Goal: Transaction & Acquisition: Subscribe to service/newsletter

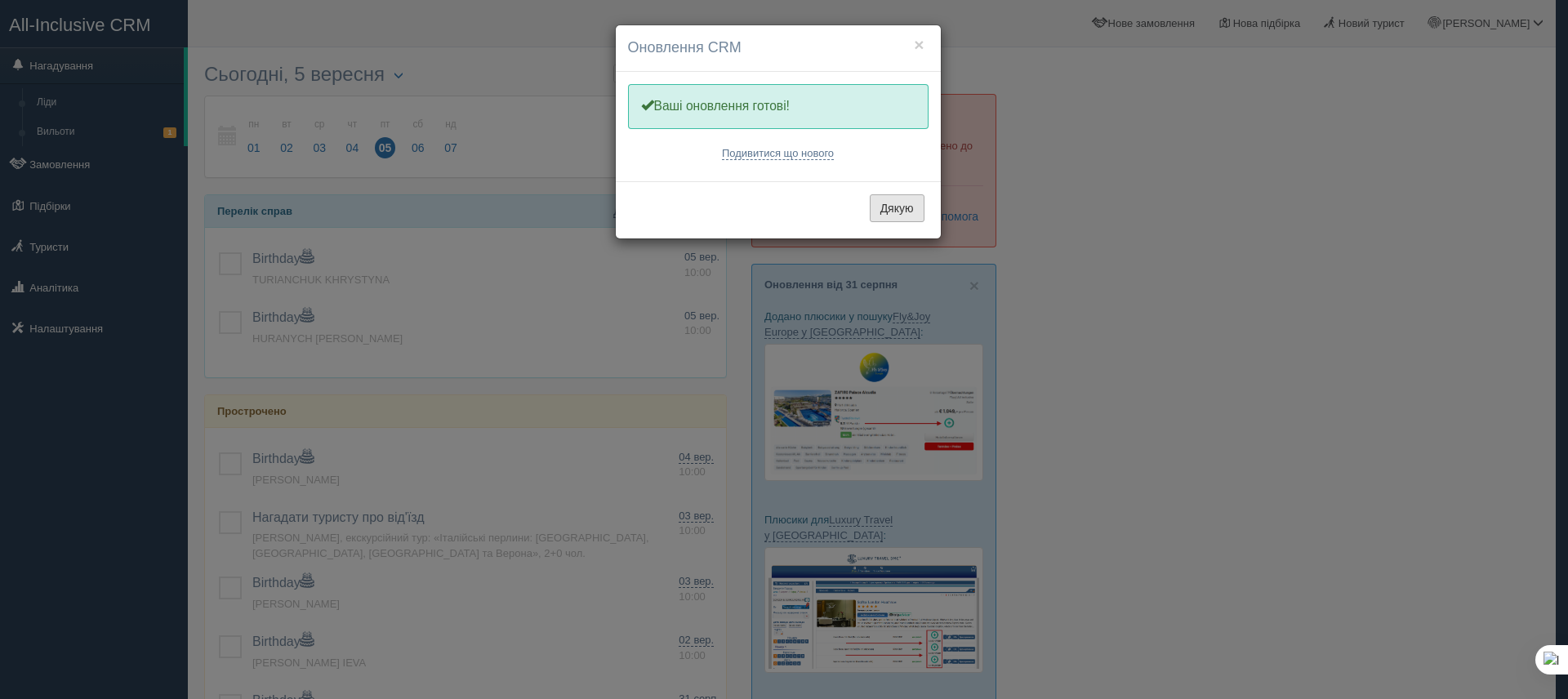
click at [892, 211] on button "Дякую" at bounding box center [897, 208] width 55 height 28
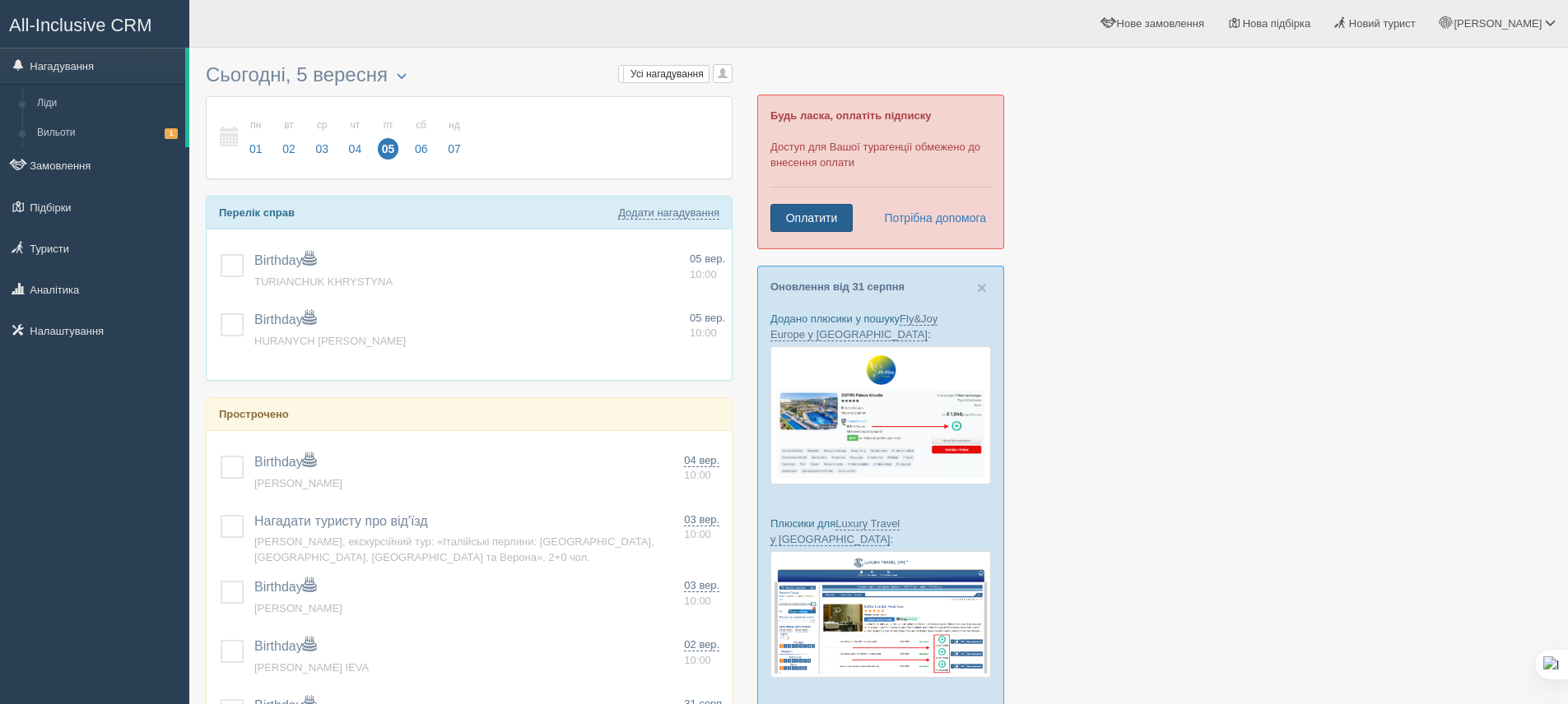
click at [807, 227] on link "Оплатити" at bounding box center [812, 218] width 83 height 28
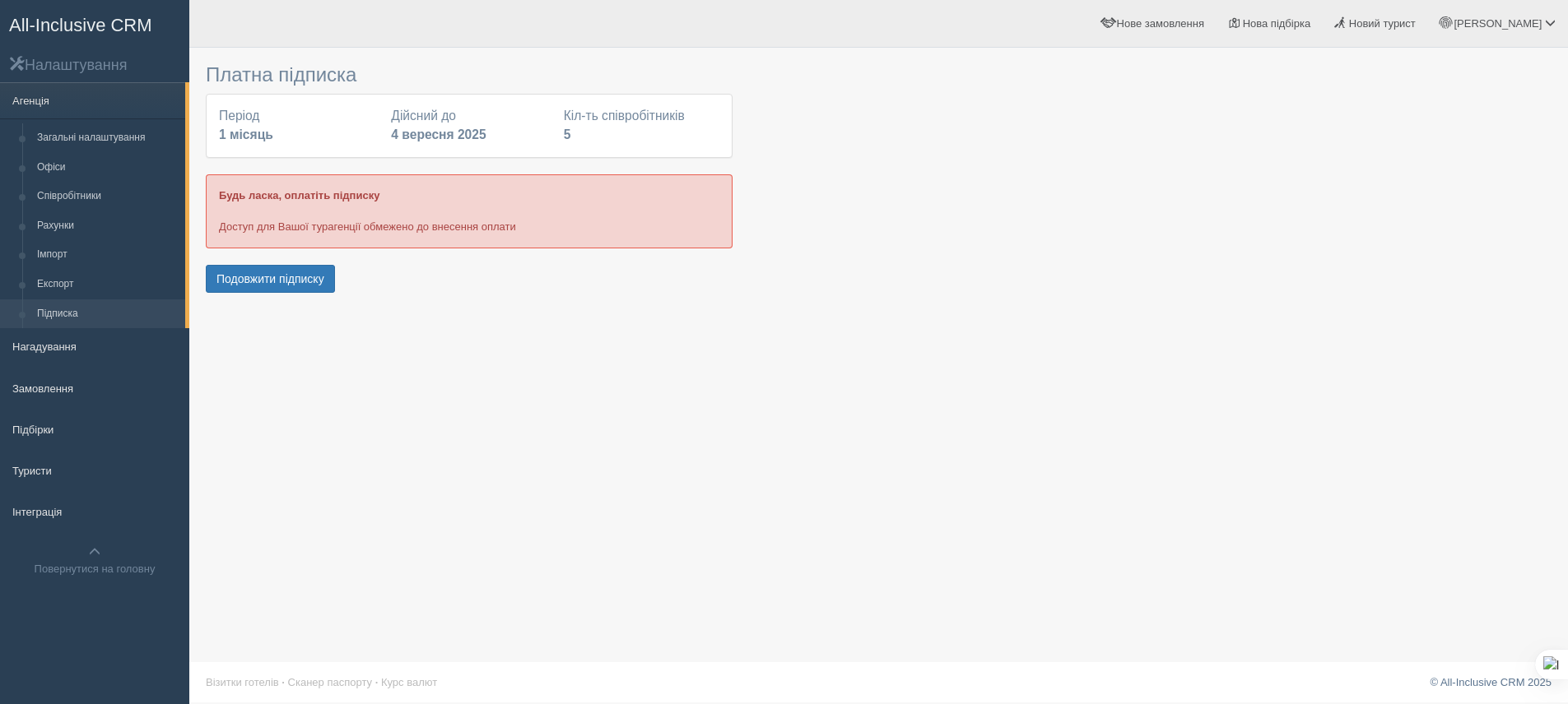
click at [374, 127] on div "Період 1 місяць" at bounding box center [296, 126] width 172 height 37
click at [257, 279] on button "Подовжити підписку" at bounding box center [270, 279] width 129 height 28
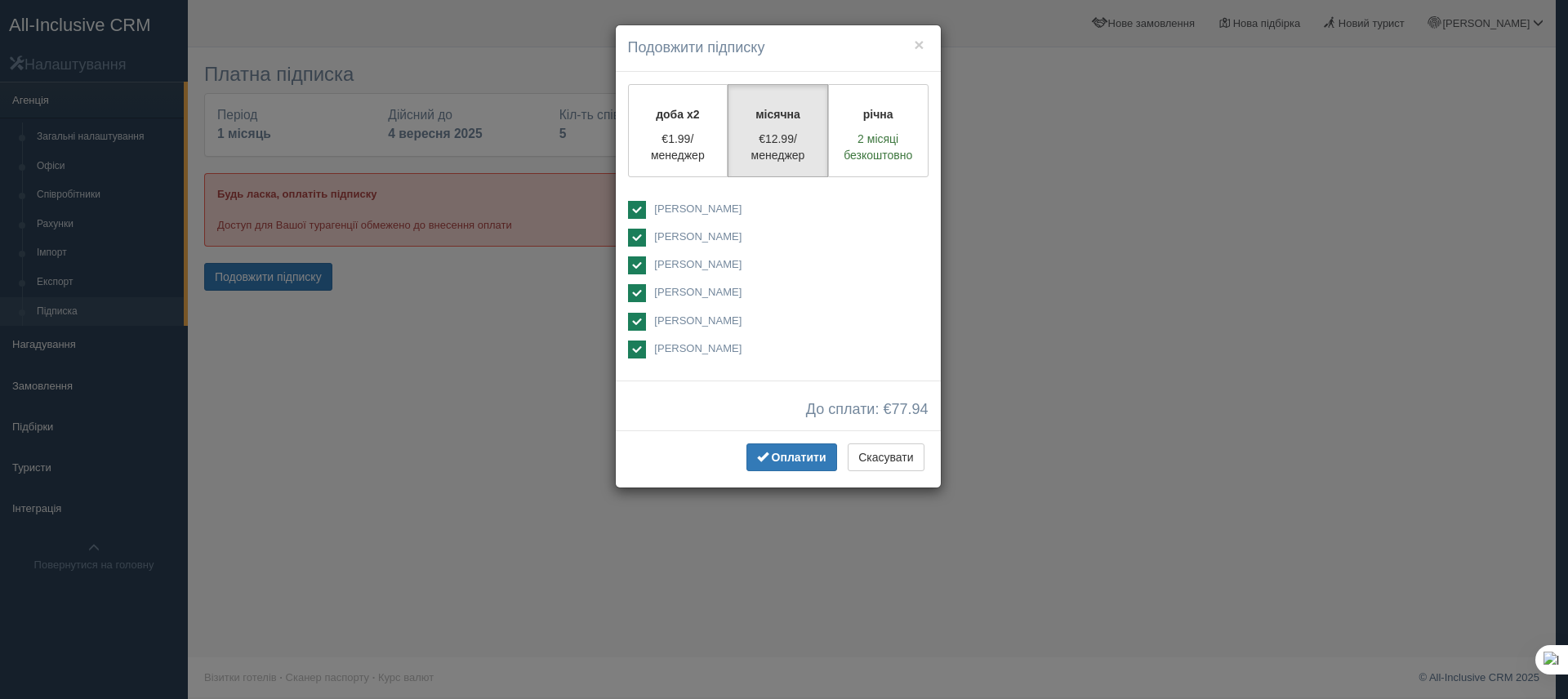
click at [641, 320] on ins at bounding box center [637, 321] width 18 height 18
checkbox input "false"
click at [770, 463] on button "Оплатити" at bounding box center [791, 458] width 90 height 28
